Goal: Task Accomplishment & Management: Use online tool/utility

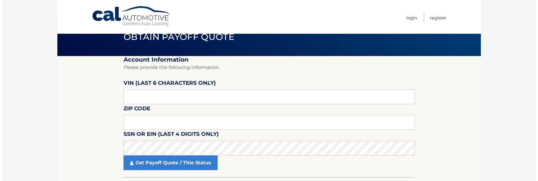
scroll to position [29, 0]
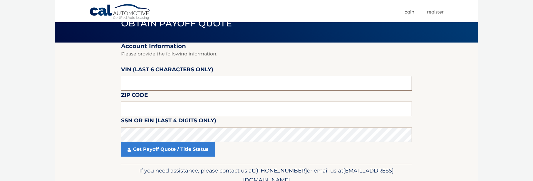
click at [177, 83] on input "text" at bounding box center [266, 83] width 291 height 15
click at [127, 83] on input "text" at bounding box center [266, 83] width 291 height 15
click at [134, 112] on input "text" at bounding box center [266, 109] width 291 height 15
type input "33433"
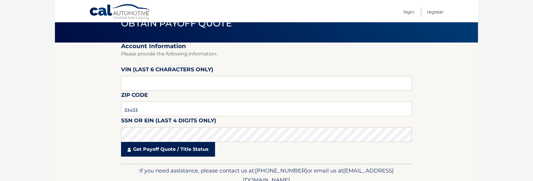
click at [158, 148] on link "Get Payoff Quote / Title Status" at bounding box center [168, 149] width 94 height 15
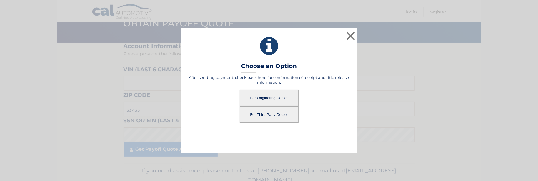
click at [270, 97] on button "For Originating Dealer" at bounding box center [269, 98] width 59 height 16
click at [268, 96] on button "For Originating Dealer" at bounding box center [269, 98] width 59 height 16
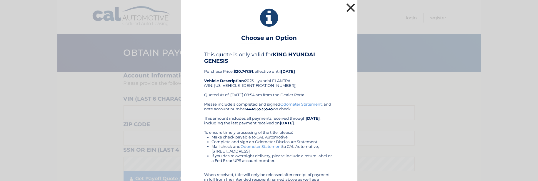
click at [348, 7] on button "×" at bounding box center [351, 8] width 12 height 12
